Goal: Check status: Check status

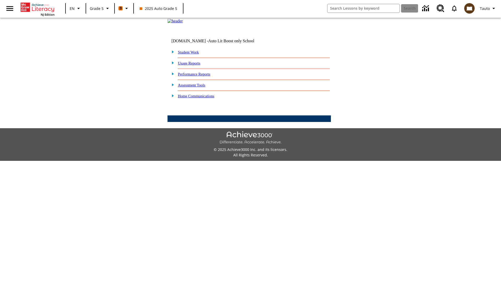
click at [192, 54] on link "Student Work" at bounding box center [188, 52] width 21 height 4
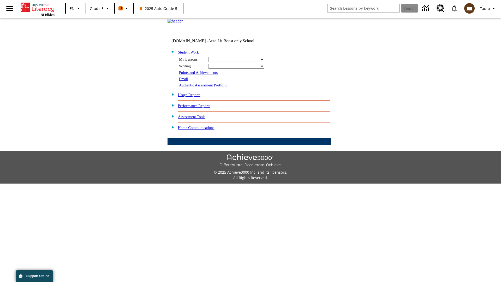
select select "/options/reports/?report_id=12&atype=22&section=2"
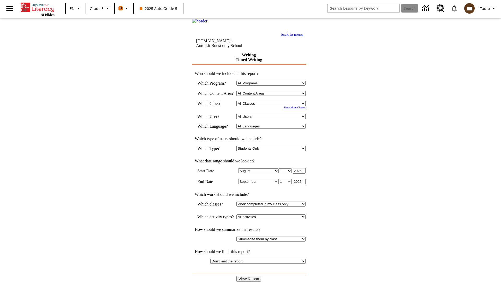
select select "11133131"
